Goal: Information Seeking & Learning: Understand process/instructions

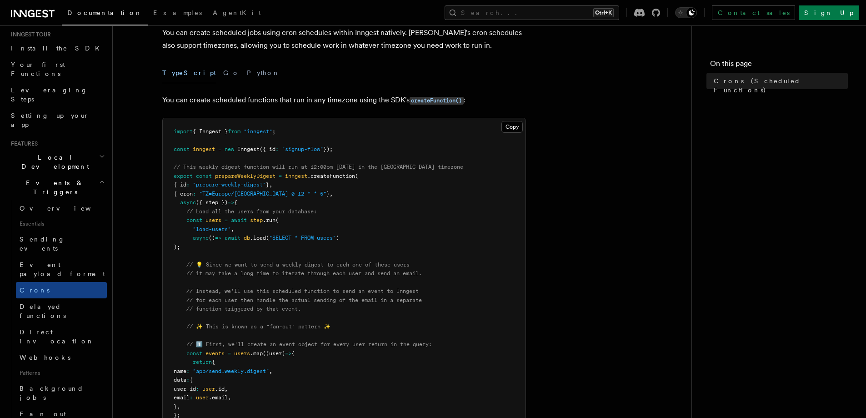
scroll to position [45, 0]
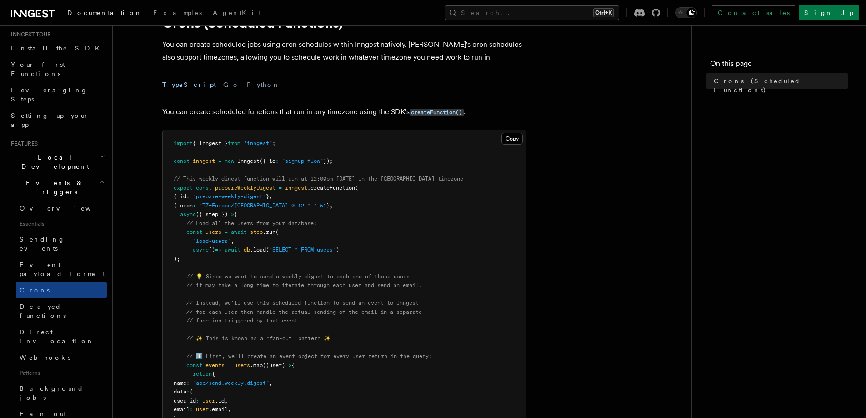
click at [257, 163] on span "Inngest" at bounding box center [248, 161] width 22 height 6
click at [216, 160] on span at bounding box center [216, 161] width 3 height 6
click at [214, 160] on span "inngest" at bounding box center [204, 161] width 22 height 6
drag, startPoint x: 209, startPoint y: 208, endPoint x: 228, endPoint y: 205, distance: 19.3
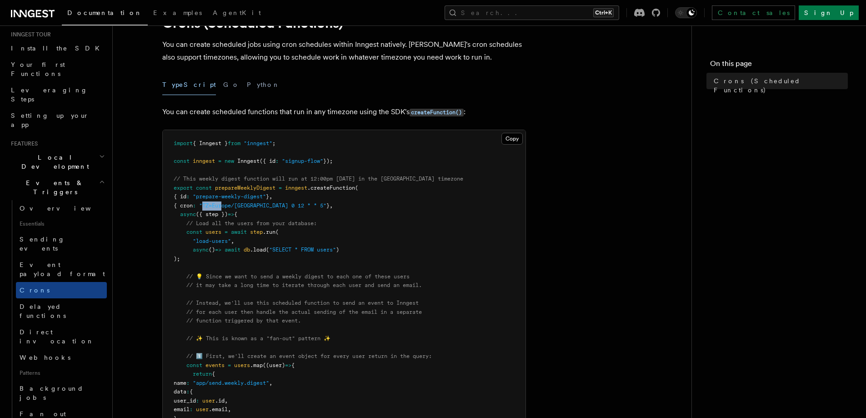
click at [228, 205] on span ""TZ=Europe/Paris 0 12 * * 5"" at bounding box center [262, 205] width 127 height 6
click at [244, 205] on span ""TZ=Europe/Paris 0 12 * * 5"" at bounding box center [262, 205] width 127 height 6
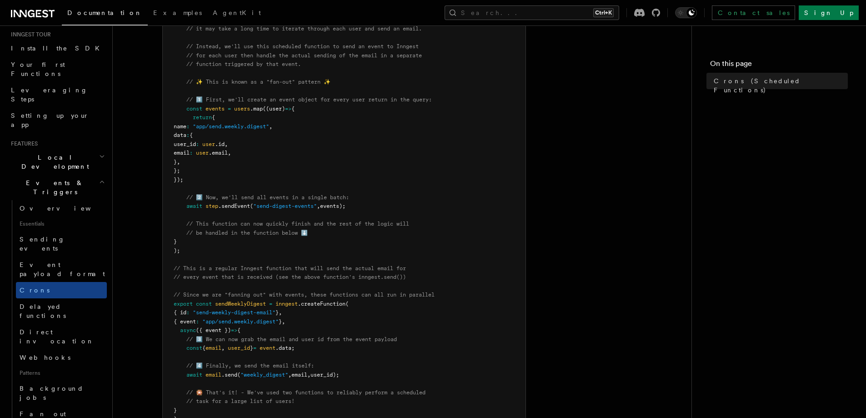
scroll to position [318, 0]
